Goal: Task Accomplishment & Management: Complete application form

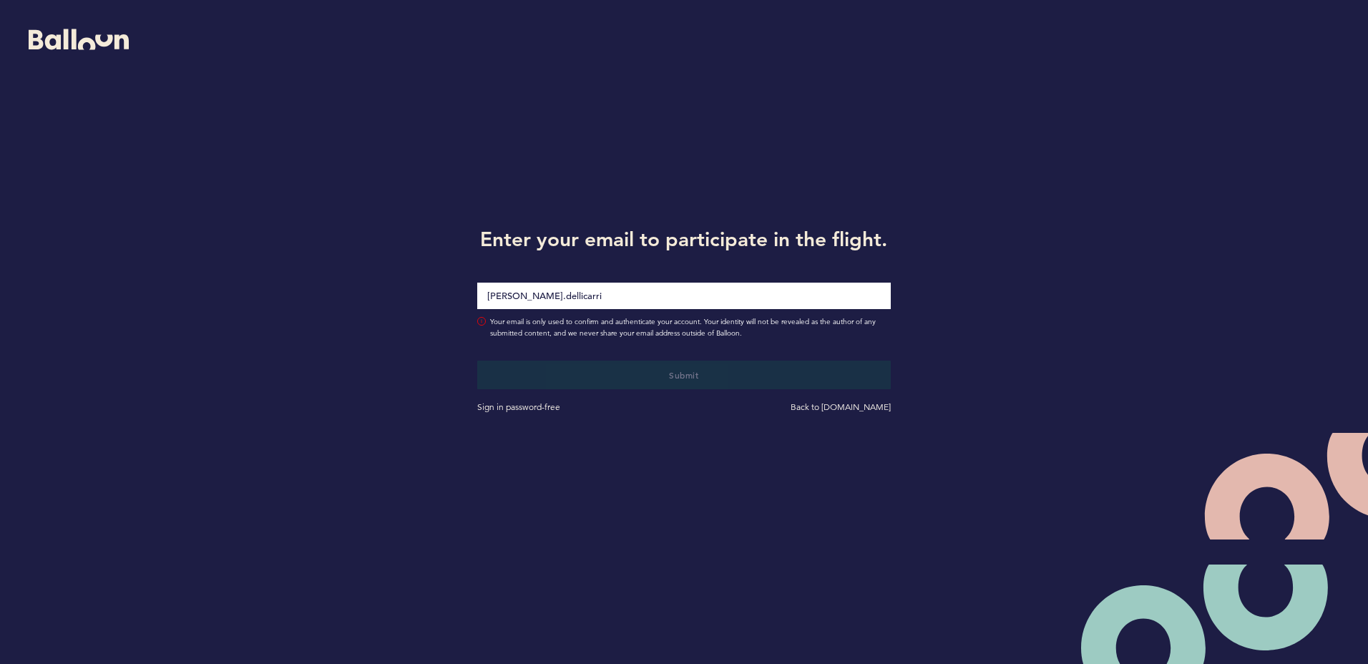
type input "[PERSON_NAME][EMAIL_ADDRESS][DOMAIN_NAME]"
